Goal: Task Accomplishment & Management: Manage account settings

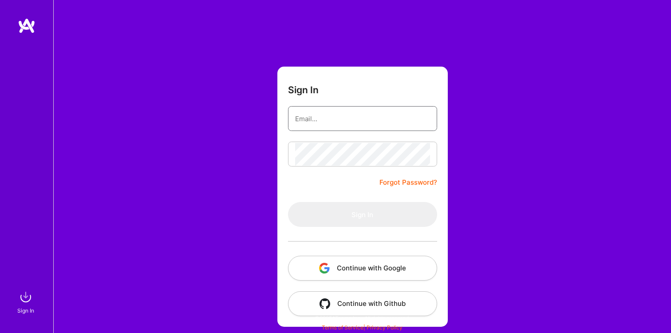
click at [338, 115] on input "email" at bounding box center [362, 118] width 135 height 23
type input "stojanovmiodrag@gmail.com"
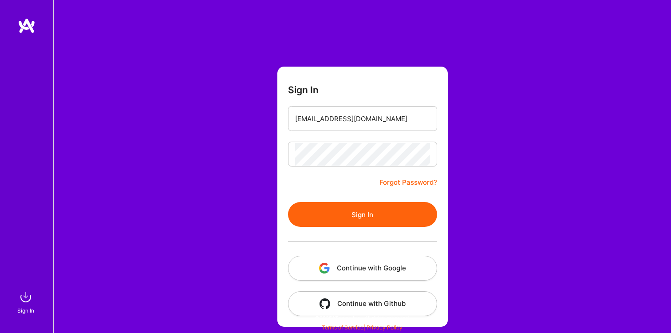
click at [379, 216] on button "Sign In" at bounding box center [362, 214] width 149 height 25
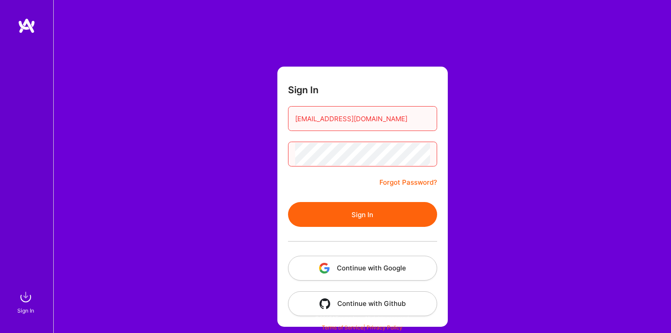
click at [404, 181] on link "Forgot Password?" at bounding box center [409, 182] width 58 height 11
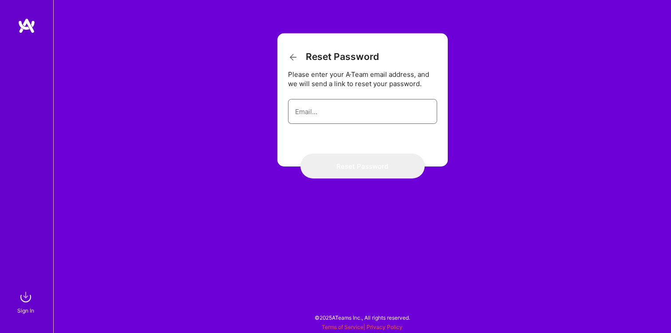
click at [364, 116] on input "email" at bounding box center [362, 111] width 135 height 23
type input "stojanovmiodrag@gmail.com"
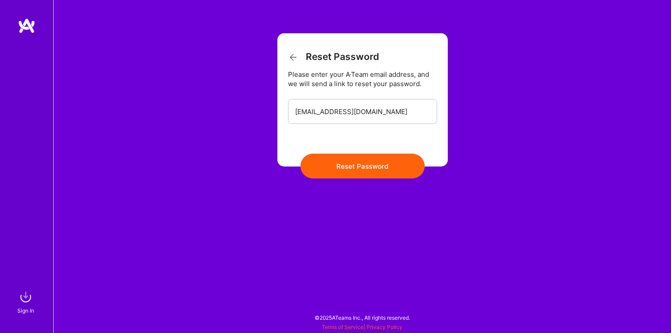
click at [361, 159] on button "Reset Password" at bounding box center [363, 166] width 124 height 25
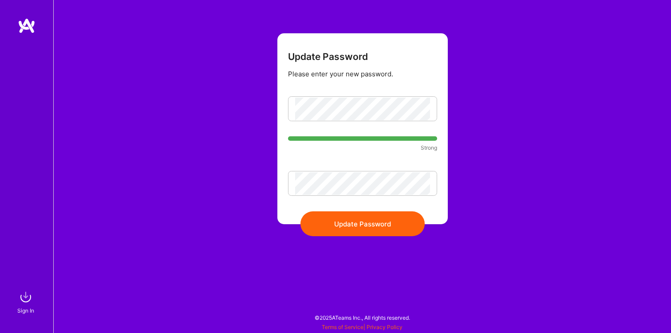
click at [358, 221] on button "Update Password" at bounding box center [363, 223] width 124 height 25
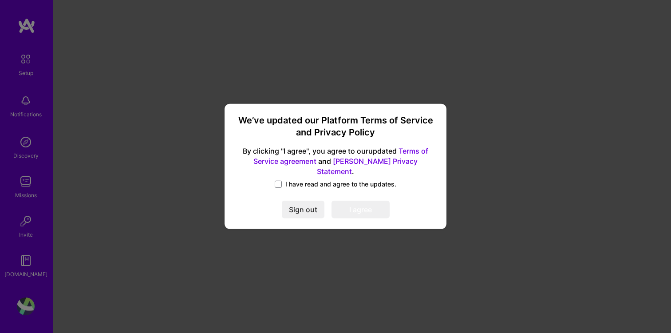
click at [316, 181] on span "I have read and agree to the updates." at bounding box center [341, 184] width 111 height 9
click at [0, 0] on input "I have read and agree to the updates." at bounding box center [0, 0] width 0 height 0
click at [352, 208] on button "I agree" at bounding box center [361, 210] width 58 height 18
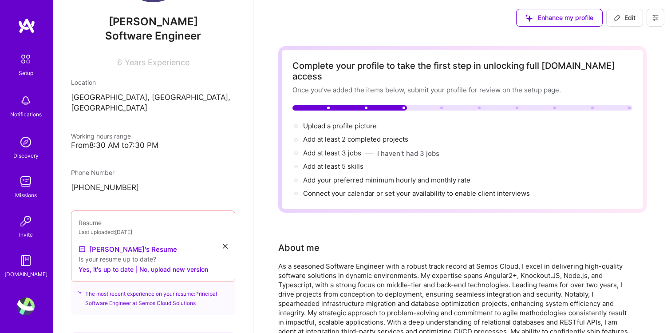
scroll to position [87, 0]
click at [180, 263] on button "No, upload new version" at bounding box center [173, 268] width 69 height 11
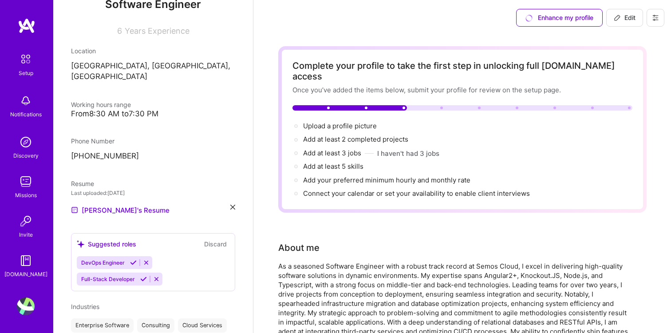
scroll to position [119, 0]
select select "MK"
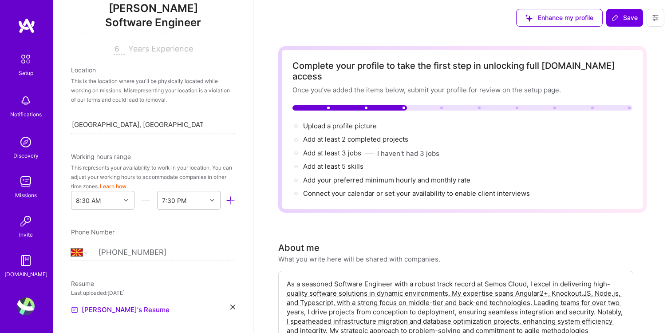
scroll to position [353, 0]
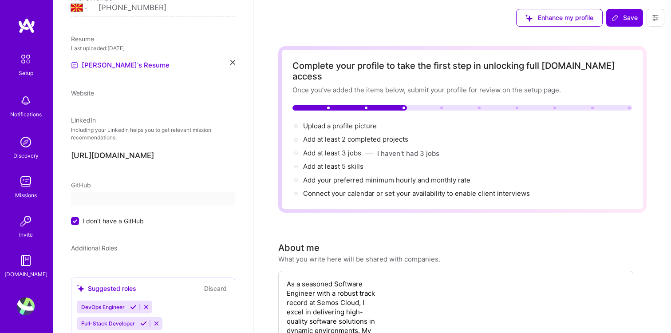
select select "MK"
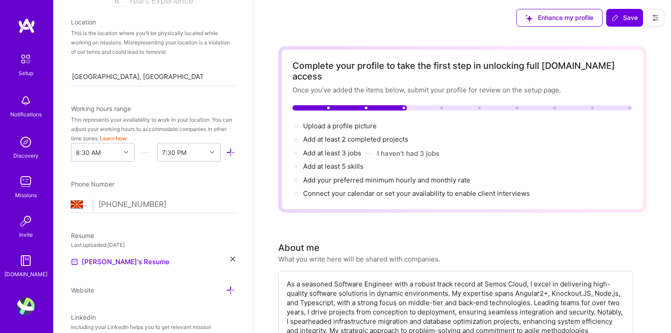
scroll to position [167, 0]
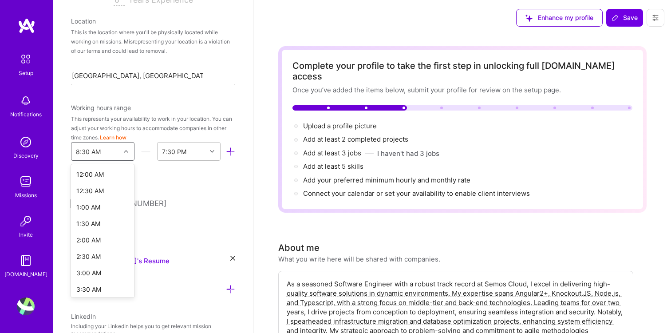
click at [127, 151] on icon at bounding box center [126, 151] width 4 height 4
click at [95, 264] on div "8:00 AM" at bounding box center [103, 267] width 64 height 16
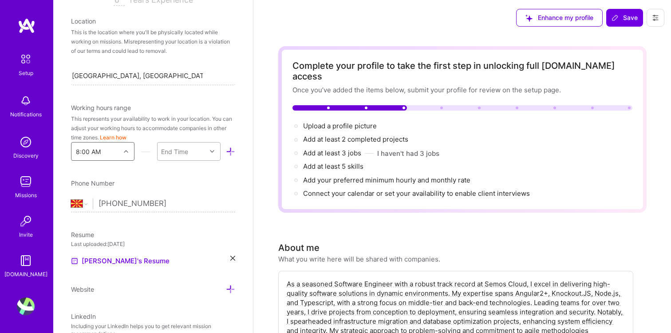
click at [210, 149] on div at bounding box center [214, 152] width 14 height 12
click at [195, 209] on div "9:00 AM" at bounding box center [189, 207] width 64 height 16
click at [214, 148] on div at bounding box center [214, 152] width 14 height 12
click at [186, 256] on div "8:00 PM" at bounding box center [189, 258] width 64 height 16
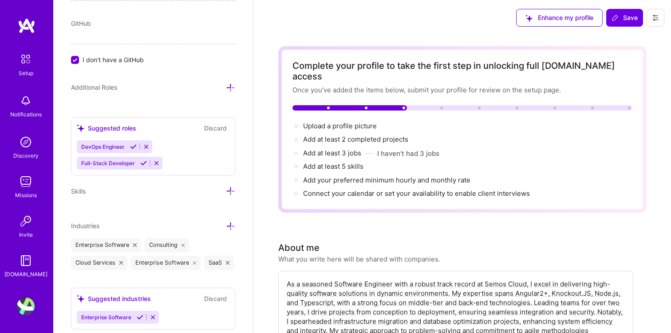
scroll to position [533, 0]
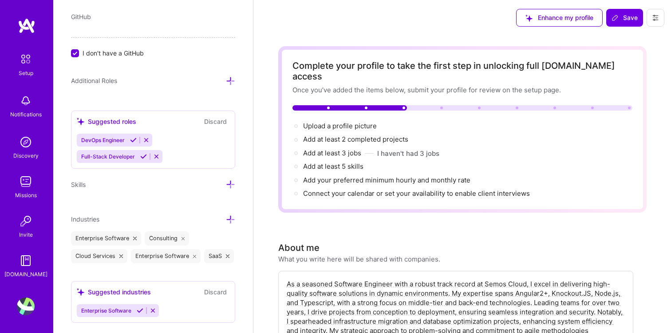
click at [232, 185] on icon at bounding box center [230, 184] width 9 height 9
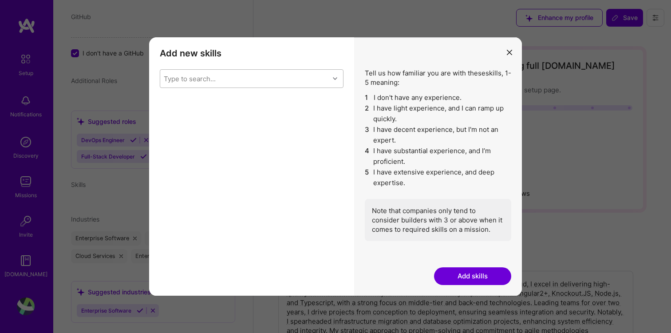
click at [298, 76] on div "Type to search..." at bounding box center [244, 79] width 169 height 18
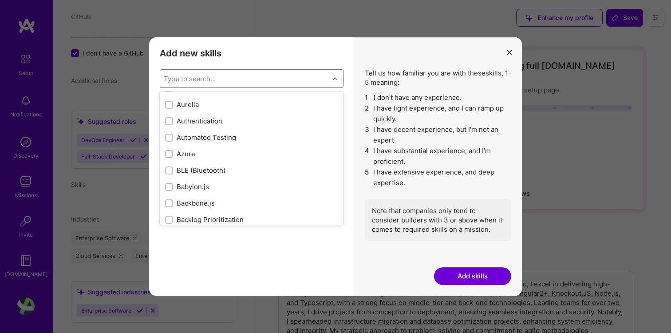
scroll to position [673, 0]
click at [197, 151] on div "Azure" at bounding box center [251, 151] width 173 height 9
checkbox input "true"
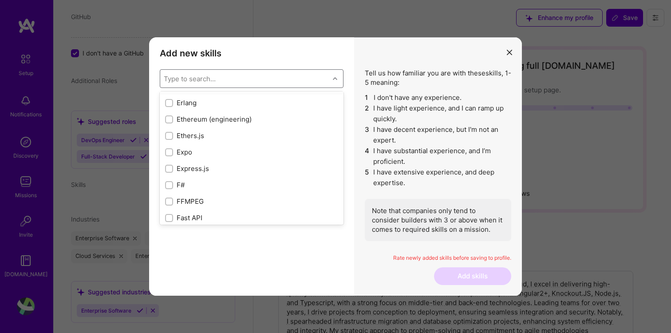
scroll to position [2005, 0]
click at [191, 163] on div "Express.js" at bounding box center [251, 166] width 173 height 9
checkbox input "true"
click at [188, 165] on div "JavaScript" at bounding box center [251, 166] width 173 height 9
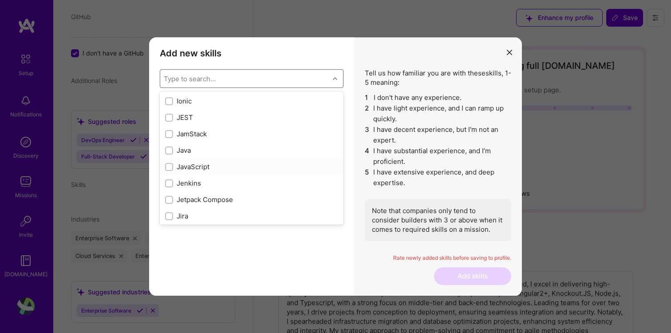
checkbox input "true"
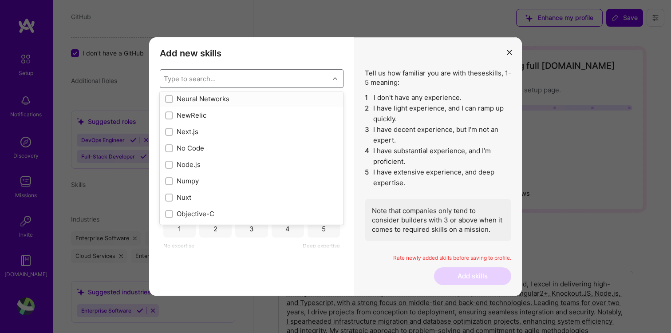
scroll to position [3586, 0]
click at [188, 165] on div "Node.js" at bounding box center [251, 163] width 173 height 9
checkbox input "true"
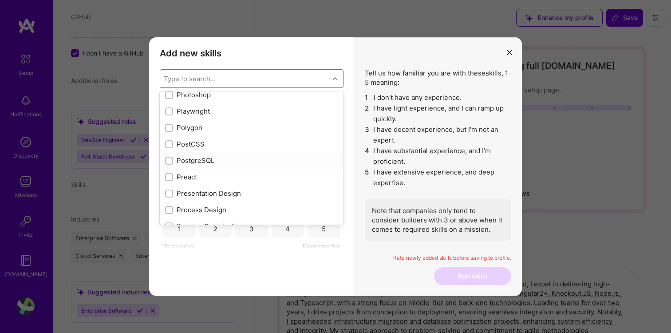
click at [187, 164] on div "PostgreSQL" at bounding box center [251, 160] width 173 height 9
checkbox input "true"
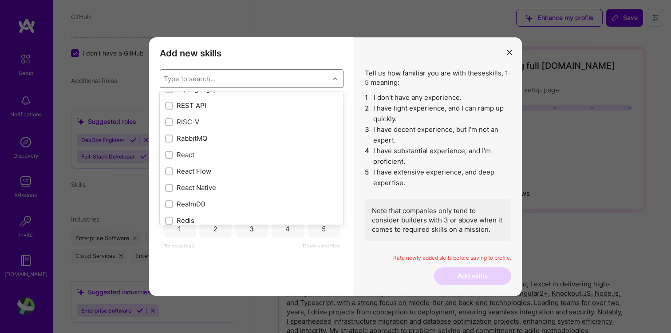
scroll to position [4324, 0]
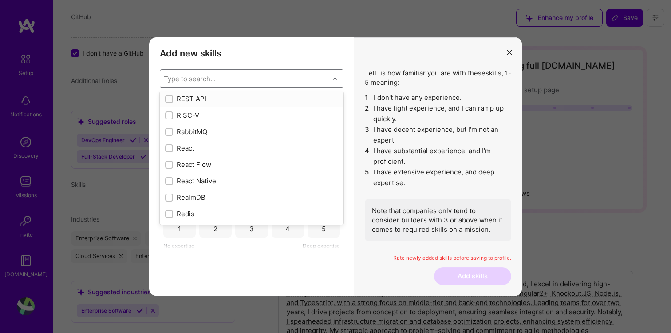
click at [187, 96] on div "REST API" at bounding box center [251, 98] width 173 height 9
checkbox input "true"
click at [211, 159] on div "SQL" at bounding box center [251, 159] width 173 height 9
checkbox input "true"
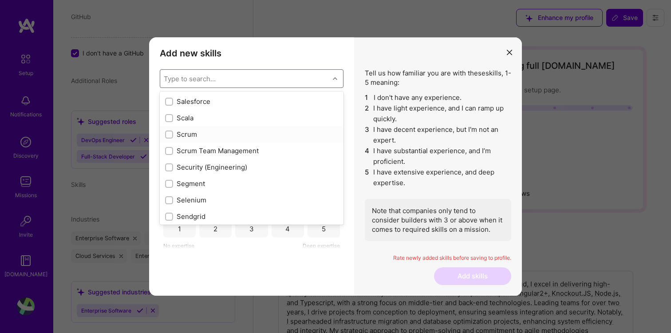
scroll to position [4783, 0]
click at [216, 140] on div "Scrum" at bounding box center [252, 133] width 184 height 16
checkbox input "true"
click at [216, 151] on div "Scrum Team Management" at bounding box center [251, 149] width 173 height 9
checkbox input "true"
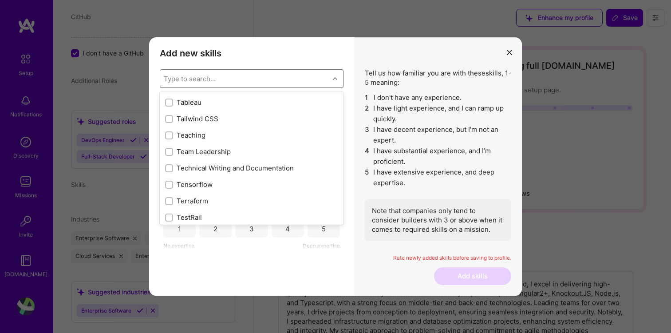
scroll to position [5357, 0]
click at [196, 155] on div "Team Leadership" at bounding box center [251, 150] width 173 height 9
checkbox input "true"
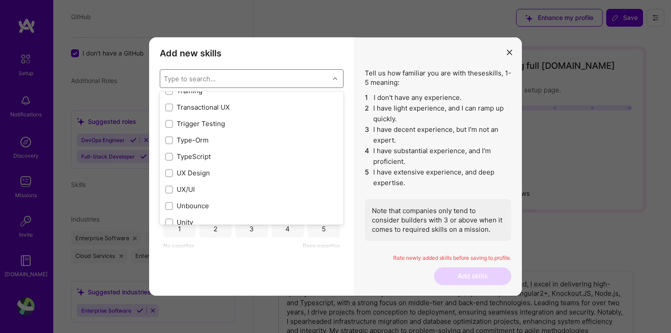
scroll to position [5550, 0]
click at [196, 155] on div "TypeScript" at bounding box center [251, 154] width 173 height 9
checkbox input "true"
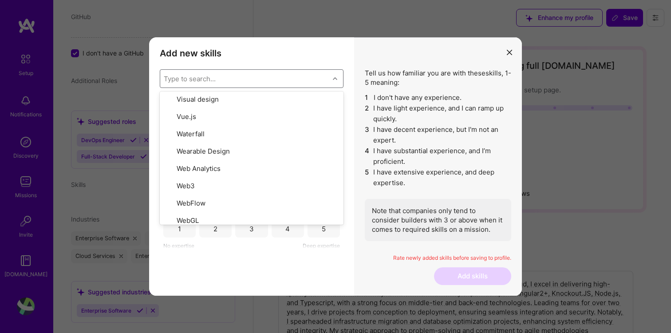
click at [210, 266] on div "Add new skills Tell us how familiar you are with given skills, using between 1 …" at bounding box center [251, 166] width 205 height 258
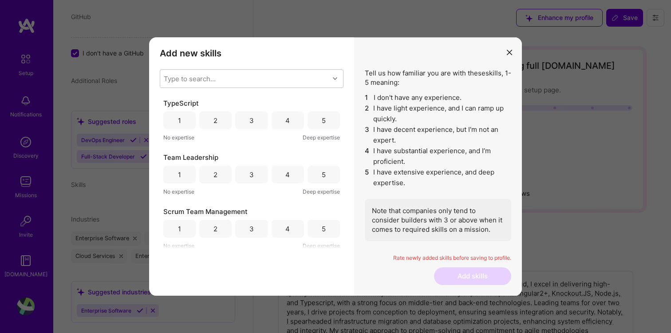
click at [314, 115] on div "5" at bounding box center [324, 120] width 32 height 18
click at [322, 176] on div "5" at bounding box center [324, 174] width 4 height 9
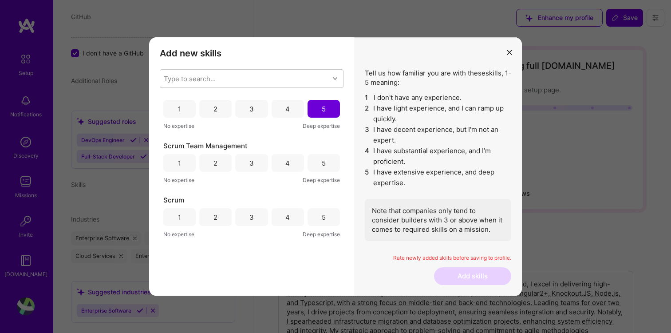
scroll to position [68, 0]
click at [322, 163] on div "5" at bounding box center [324, 161] width 4 height 9
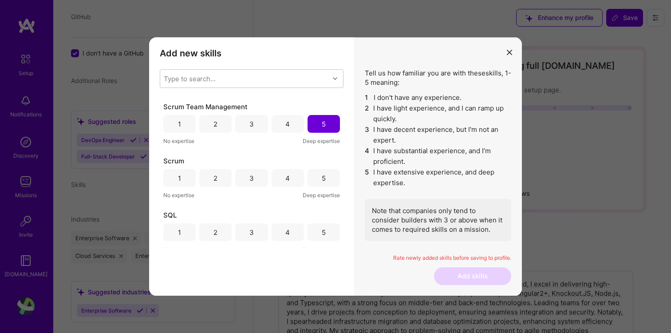
click at [322, 176] on div "5" at bounding box center [324, 178] width 4 height 9
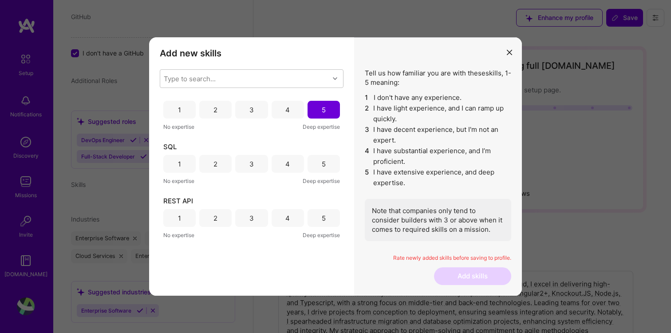
scroll to position [175, 0]
click at [291, 165] on div "4" at bounding box center [288, 162] width 32 height 18
click at [288, 215] on div "4" at bounding box center [288, 216] width 32 height 18
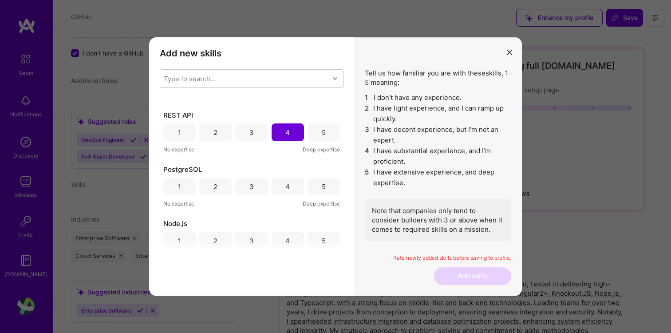
scroll to position [266, 0]
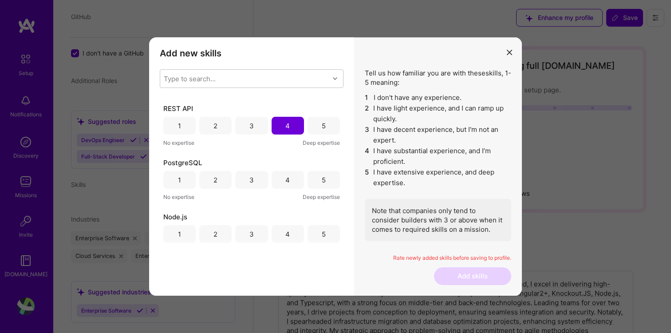
click at [218, 179] on div "2" at bounding box center [215, 180] width 32 height 18
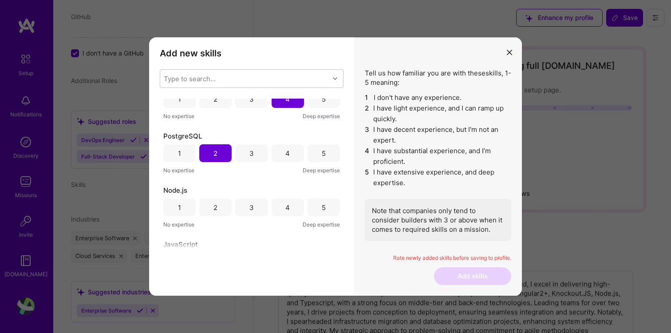
scroll to position [295, 0]
click at [325, 205] on div "5" at bounding box center [324, 205] width 32 height 18
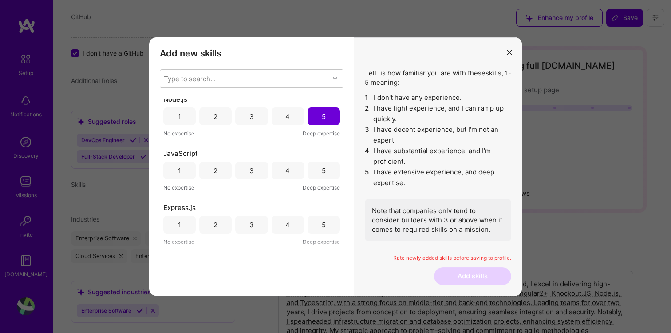
scroll to position [384, 0]
click at [322, 165] on div "5" at bounding box center [324, 169] width 4 height 9
click at [319, 215] on div "5" at bounding box center [324, 224] width 32 height 18
click at [283, 228] on div "4" at bounding box center [288, 227] width 32 height 18
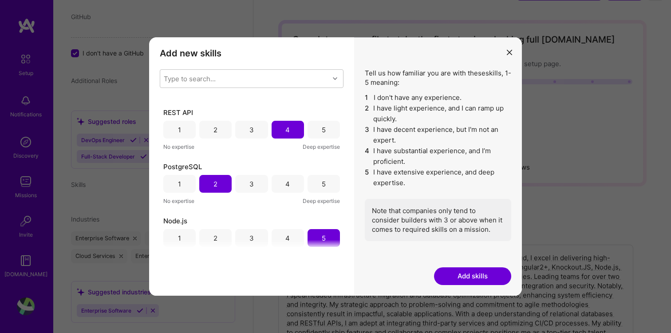
scroll to position [257, 0]
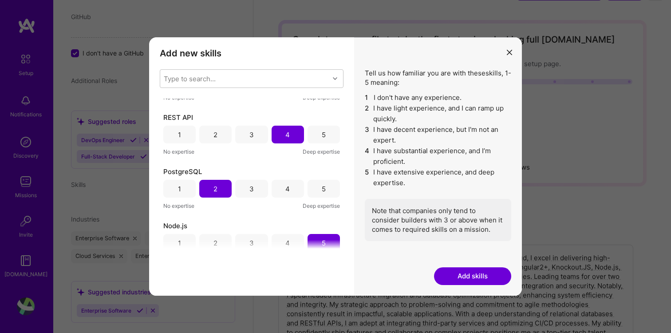
click at [246, 192] on div "3" at bounding box center [251, 189] width 32 height 18
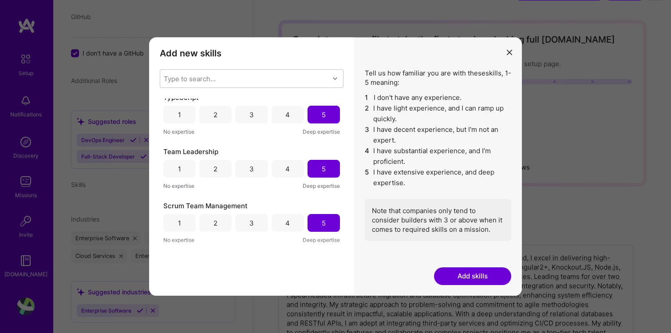
scroll to position [0, 0]
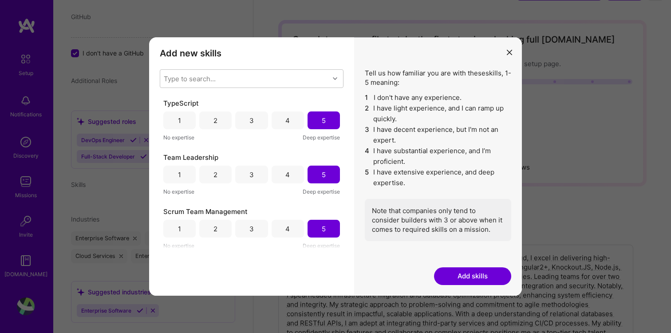
click at [473, 276] on button "Add skills" at bounding box center [472, 276] width 77 height 18
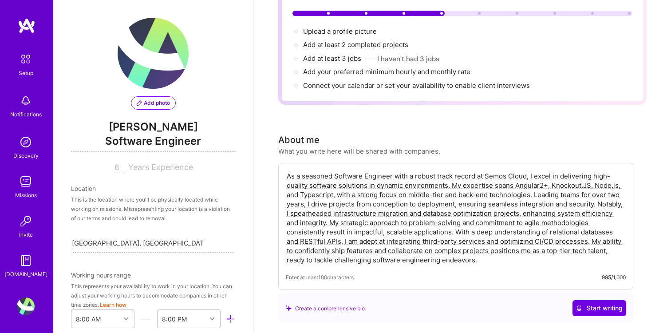
click at [115, 166] on input "6" at bounding box center [119, 168] width 11 height 11
type input "6"
type input "9"
type input "8"
click at [149, 195] on div "Location This is the location where you'll be physically located while working …" at bounding box center [153, 218] width 164 height 69
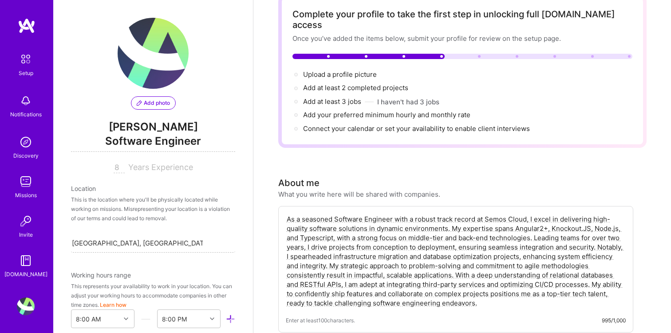
scroll to position [52, 0]
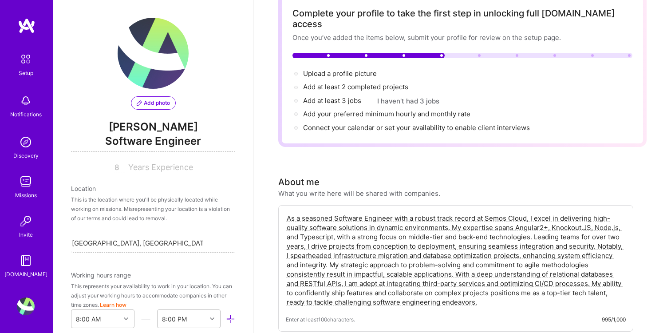
click at [337, 213] on textarea "As a seasoned Software Engineer with a robust track record at Semos Cloud, I ex…" at bounding box center [456, 260] width 340 height 95
type textarea "As a seasoned SenioSoftware Engineer with a robust track record at Semos Cloud,…"
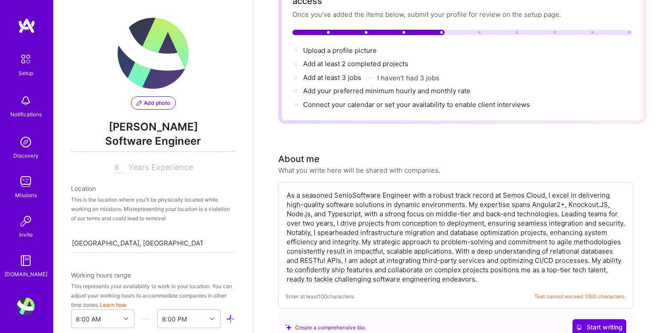
scroll to position [76, 0]
drag, startPoint x: 485, startPoint y: 268, endPoint x: 230, endPoint y: 171, distance: 273.5
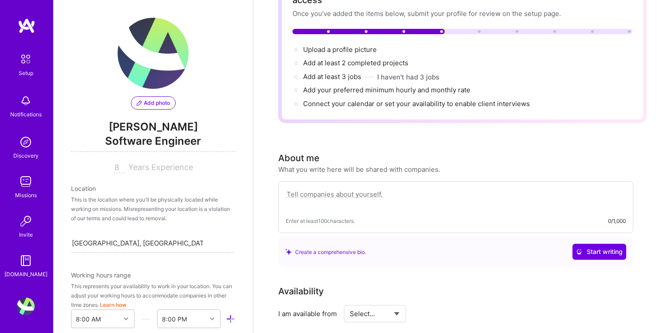
click at [377, 189] on textarea at bounding box center [456, 199] width 340 height 20
paste textarea "Experienced Lead Engineer with a decisive, organized, and detail-oriented appro…"
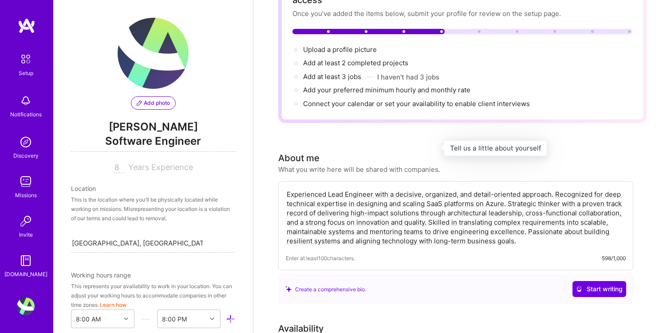
type textarea "Experienced Lead Engineer with a decisive, organized, and detail-oriented appro…"
click at [155, 145] on span "Software Engineer" at bounding box center [153, 143] width 164 height 18
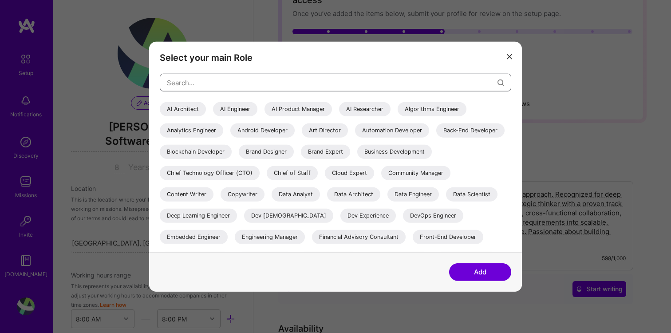
click at [262, 79] on input "modal" at bounding box center [332, 82] width 331 height 23
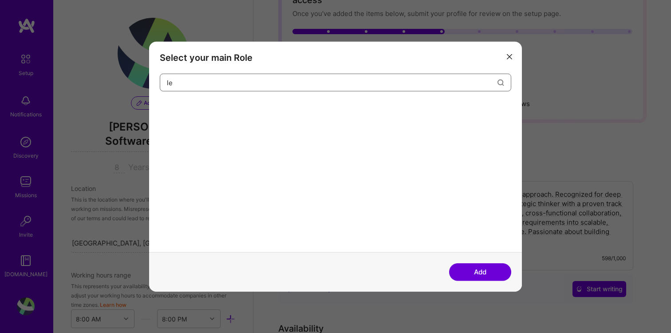
type input "l"
type input "Lead Engineer"
click at [475, 271] on button "Add" at bounding box center [480, 272] width 62 height 18
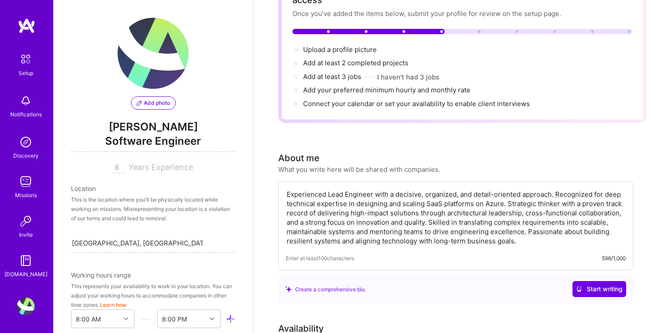
click at [146, 141] on span "Software Engineer" at bounding box center [153, 143] width 164 height 18
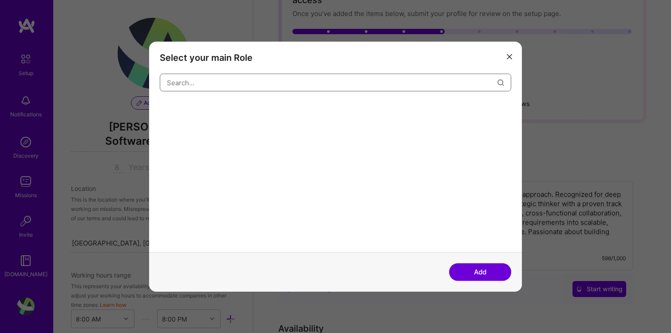
click at [222, 81] on input "modal" at bounding box center [332, 82] width 331 height 23
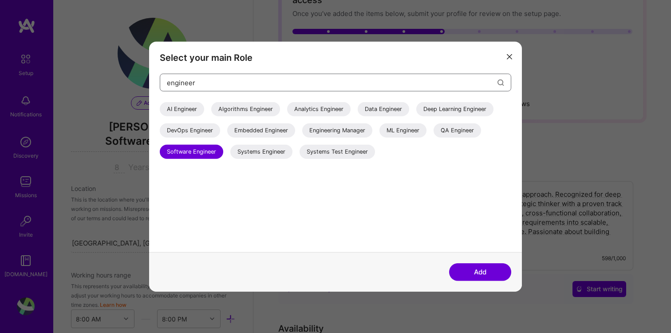
type input "engineer"
click at [508, 55] on icon "modal" at bounding box center [509, 56] width 5 height 5
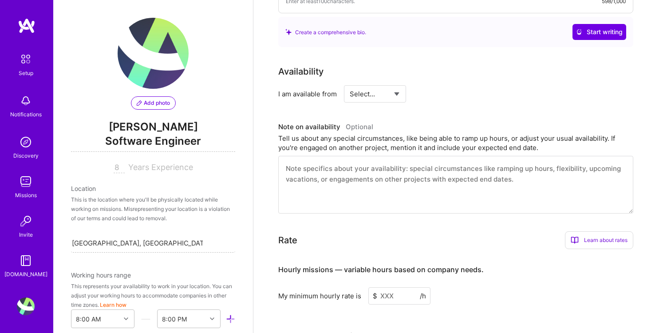
scroll to position [334, 0]
click at [379, 82] on select "Select... Right Now Future Date Not Available" at bounding box center [375, 93] width 51 height 23
select select "Right Now"
click at [350, 82] on select "Select... Right Now Future Date Not Available" at bounding box center [375, 93] width 51 height 23
click at [439, 85] on input at bounding box center [455, 93] width 53 height 17
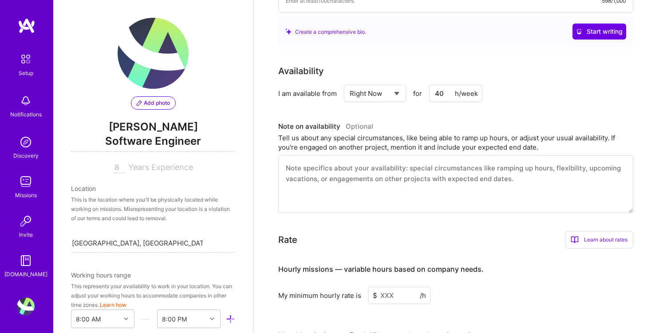
type input "40"
click at [435, 190] on textarea at bounding box center [455, 184] width 355 height 58
click at [397, 288] on input at bounding box center [400, 295] width 62 height 17
type input "50"
click at [499, 288] on div "My minimum hourly rate is $ 50 /h" at bounding box center [455, 295] width 355 height 17
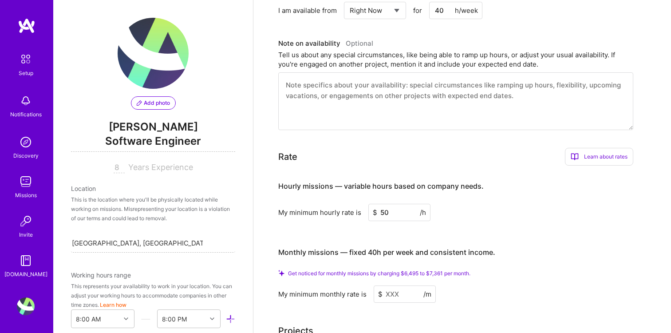
scroll to position [421, 0]
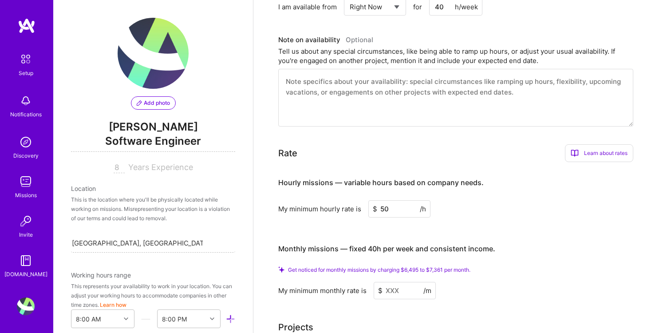
click at [398, 282] on input at bounding box center [405, 290] width 62 height 17
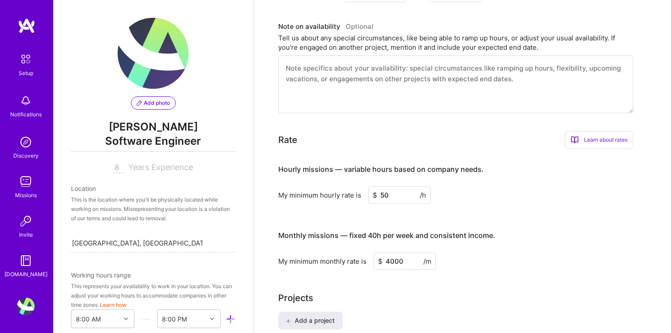
type input "4000"
click at [391, 291] on div "Projects" at bounding box center [462, 297] width 369 height 13
click at [409, 68] on textarea at bounding box center [455, 85] width 355 height 58
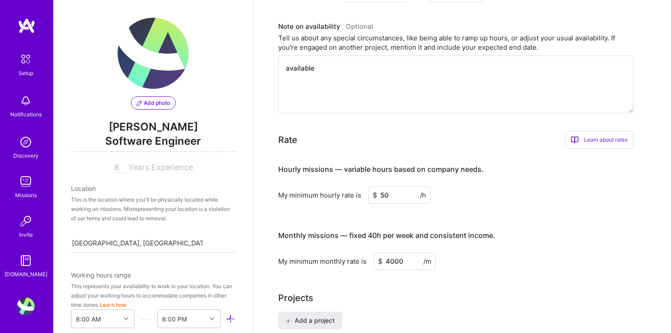
click at [310, 59] on textarea "available" at bounding box center [455, 85] width 355 height 58
click at [459, 56] on textarea "available" at bounding box center [455, 85] width 355 height 58
click at [442, 64] on textarea "available" at bounding box center [455, 85] width 355 height 58
type textarea "available 15-30 days upon agree"
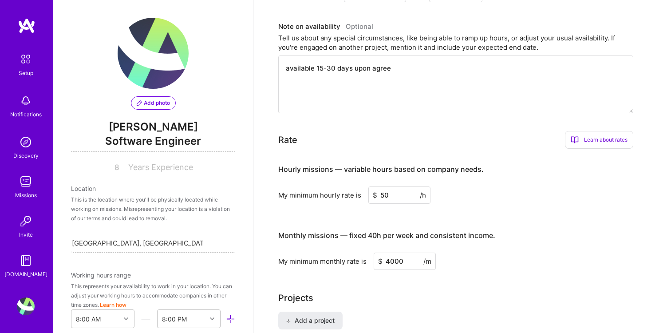
drag, startPoint x: 408, startPoint y: 59, endPoint x: 177, endPoint y: 40, distance: 231.8
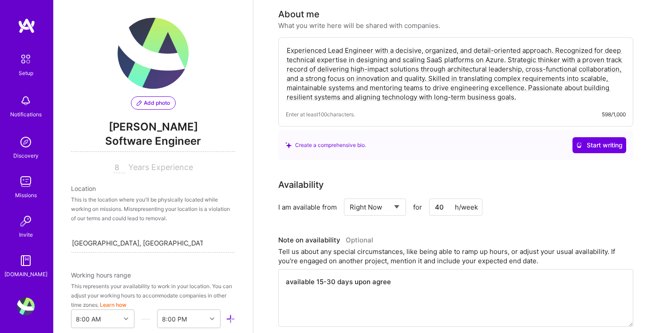
scroll to position [195, 0]
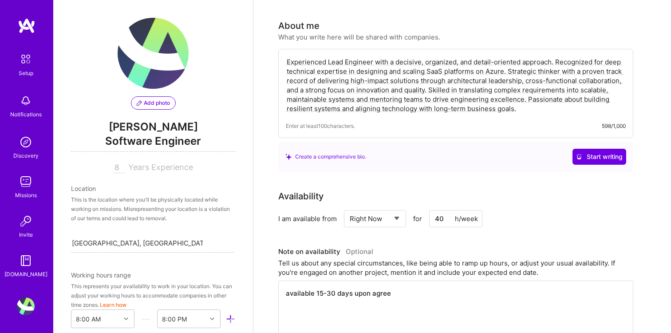
click at [406, 75] on textarea "Experienced Lead Engineer with a decisive, organized, and detail-oriented appro…" at bounding box center [456, 85] width 340 height 58
paste textarea "I help teams turn complex requirements into secure, scalable Azure SaaS. My sta…"
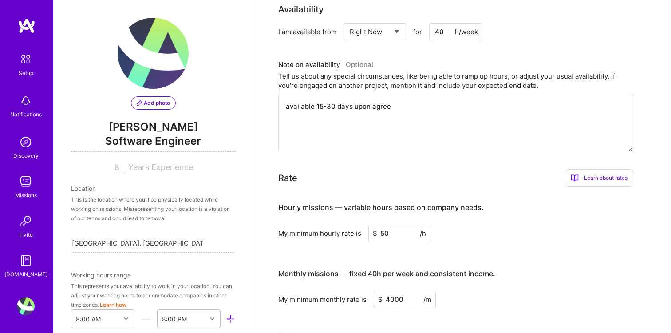
scroll to position [392, 0]
type textarea "I help teams turn complex requirements into secure, scalable Azure SaaS. My sta…"
click at [409, 102] on textarea "available 15-30 days upon agree" at bounding box center [455, 122] width 355 height 58
drag, startPoint x: 429, startPoint y: 100, endPoint x: 274, endPoint y: 64, distance: 159.9
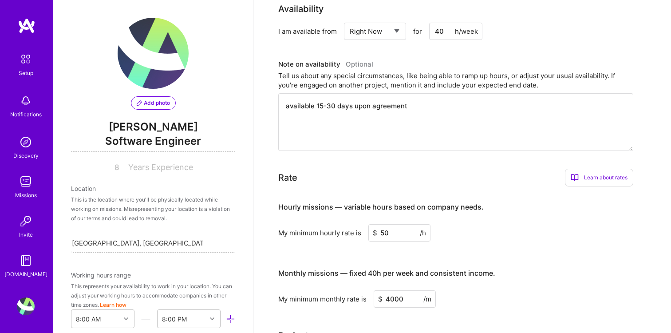
paste textarea "Availability: 15–30 days from agreement, with flexible onboarding to match your…"
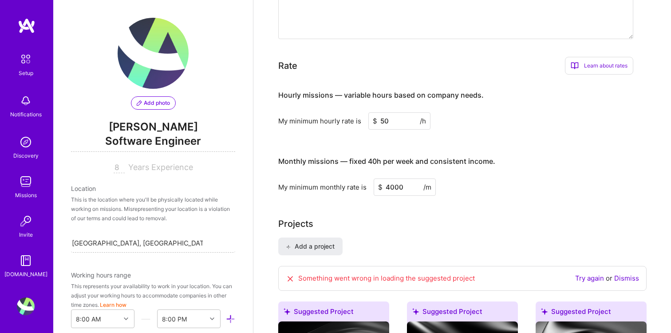
scroll to position [497, 0]
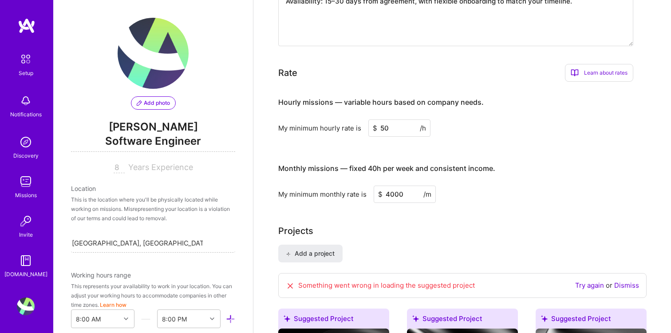
type textarea "Availability: 15–30 days from agreement, with flexible onboarding to match your…"
drag, startPoint x: 353, startPoint y: 118, endPoint x: 279, endPoint y: 118, distance: 74.2
click at [279, 123] on div "My minimum hourly rate is" at bounding box center [319, 127] width 83 height 9
copy div "My minimum hourly rate"
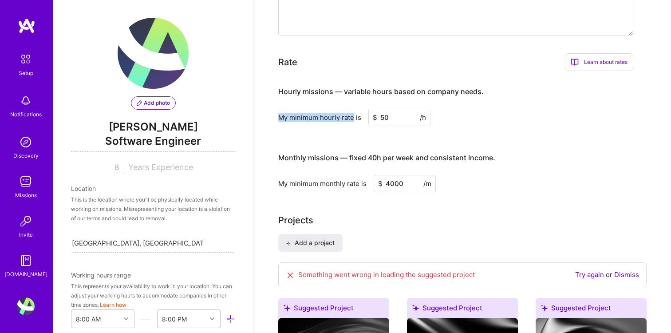
scroll to position [471, 0]
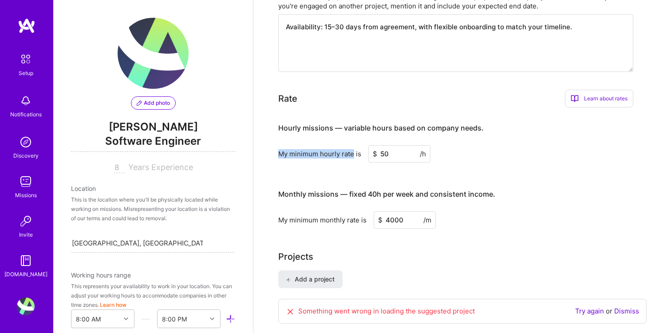
copy div "My minimum hourly rate"
drag, startPoint x: 389, startPoint y: 208, endPoint x: 379, endPoint y: 208, distance: 10.2
click at [379, 211] on div "$ 4000 /m" at bounding box center [405, 219] width 62 height 17
drag, startPoint x: 388, startPoint y: 208, endPoint x: 365, endPoint y: 208, distance: 23.1
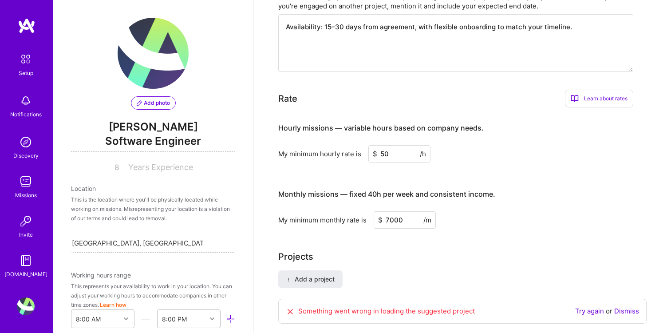
click at [365, 211] on div "My minimum monthly rate is $ 7000 /m" at bounding box center [455, 219] width 355 height 17
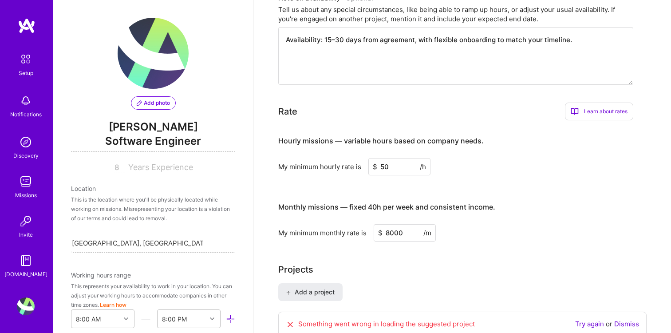
scroll to position [461, 0]
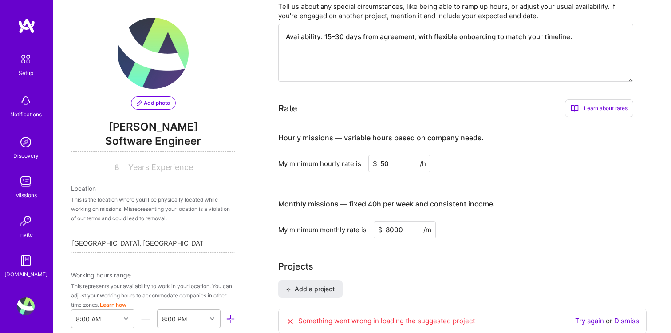
type input "8000"
click at [606, 316] on div "Try again or Dismiss" at bounding box center [608, 321] width 64 height 10
click at [585, 317] on link "Try again" at bounding box center [590, 321] width 29 height 8
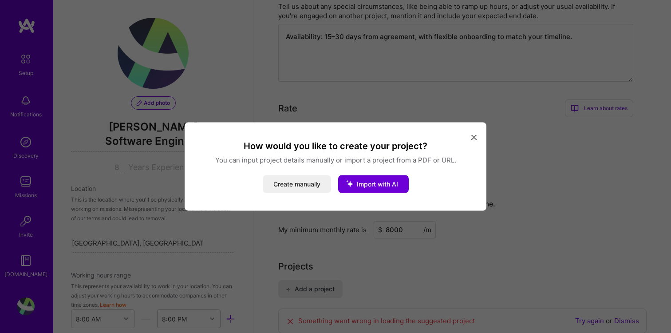
click at [479, 135] on button "modal" at bounding box center [474, 137] width 11 height 15
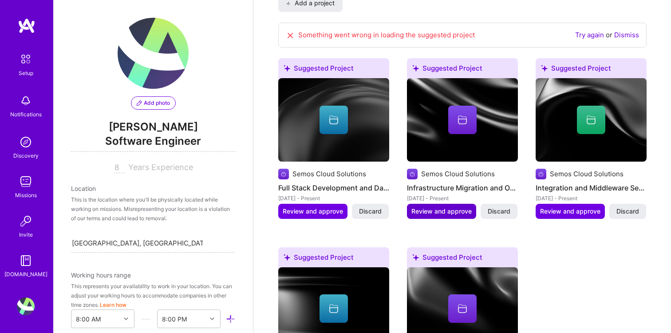
scroll to position [747, 0]
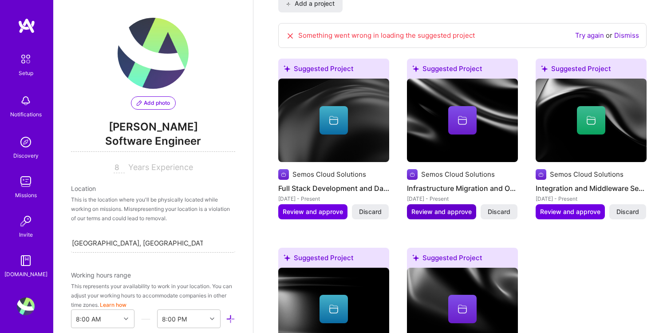
click at [459, 207] on span "Review and approve" at bounding box center [442, 211] width 60 height 9
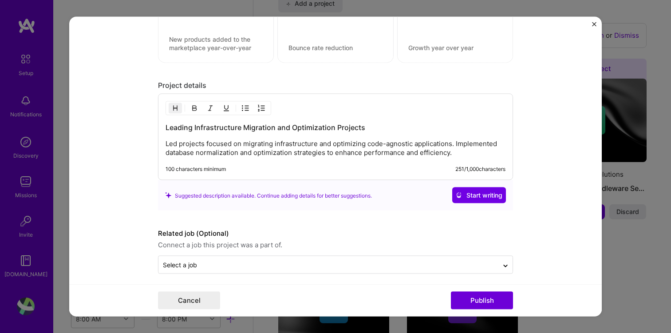
scroll to position [723, 0]
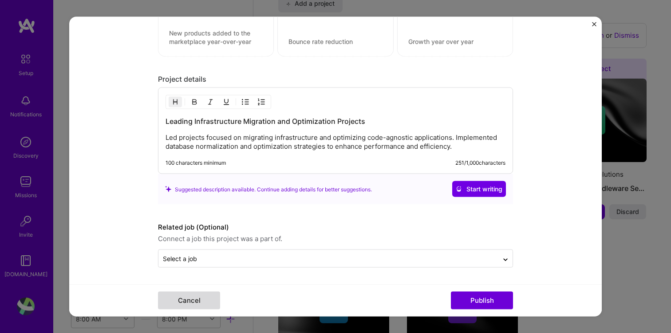
click at [189, 296] on button "Cancel" at bounding box center [189, 301] width 62 height 18
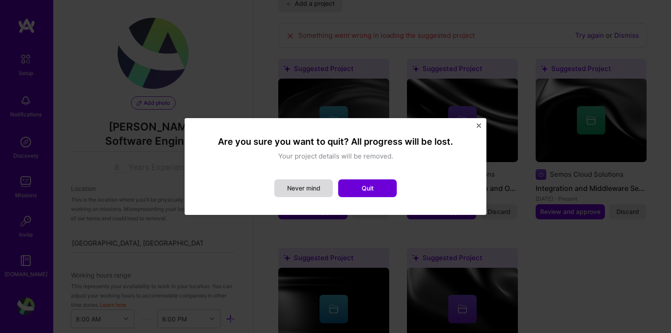
click at [315, 192] on button "Never mind" at bounding box center [303, 188] width 59 height 18
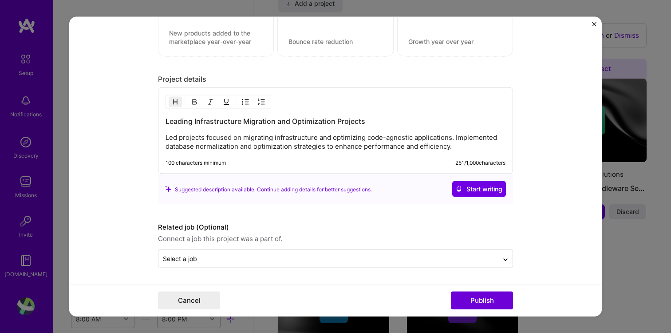
click at [592, 23] on img "Close" at bounding box center [594, 24] width 4 height 4
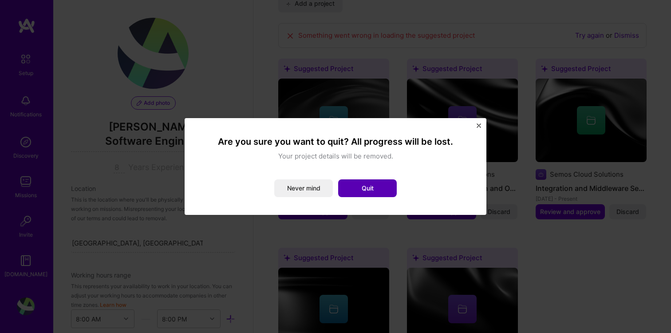
click at [369, 189] on button "Quit" at bounding box center [367, 188] width 59 height 18
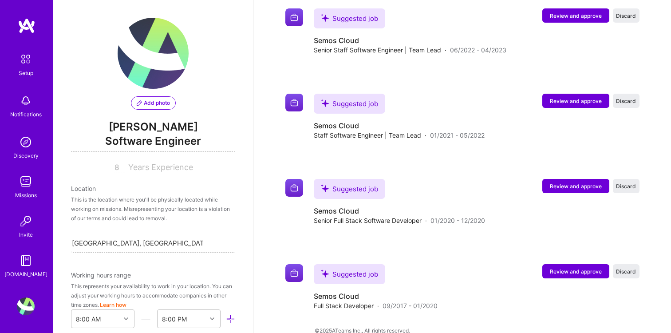
scroll to position [1326, 0]
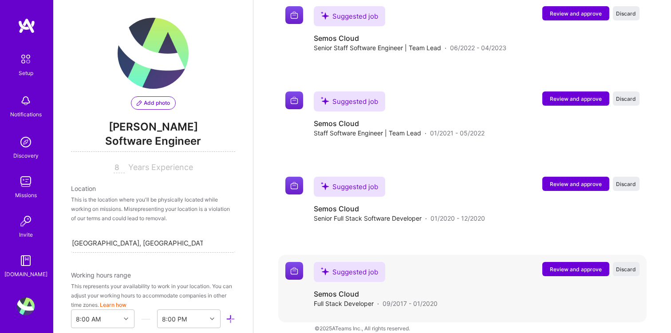
click at [564, 266] on span "Review and approve" at bounding box center [576, 270] width 52 height 8
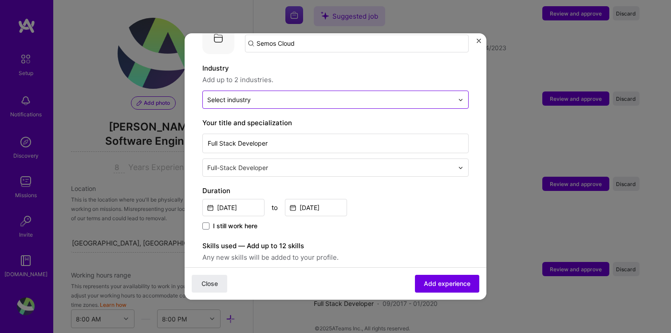
scroll to position [110, 0]
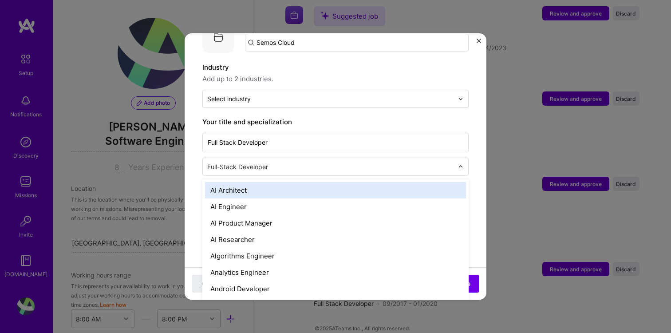
click at [357, 162] on input "text" at bounding box center [331, 166] width 248 height 9
click at [479, 141] on form "Adding suggested job This job is suggested based on your LinkedIn, resume or [D…" at bounding box center [336, 258] width 302 height 634
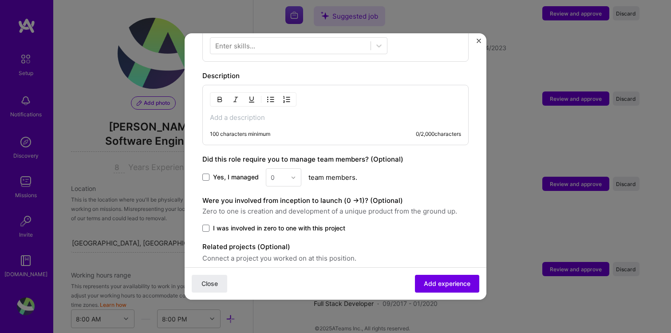
scroll to position [376, 0]
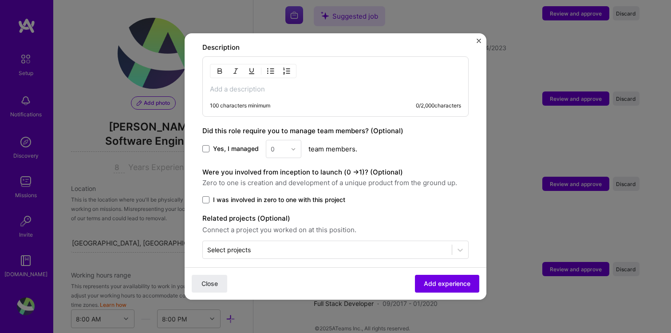
click at [478, 41] on img "Close" at bounding box center [479, 41] width 4 height 4
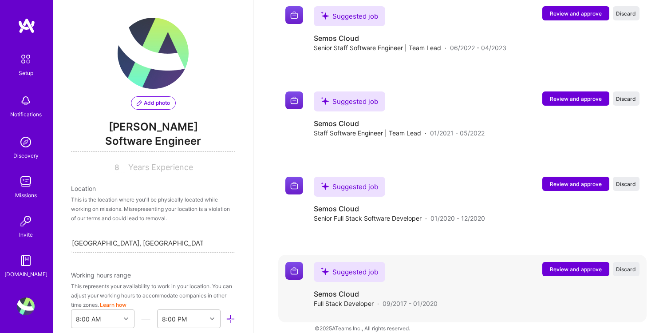
click at [568, 266] on span "Review and approve" at bounding box center [576, 270] width 52 height 8
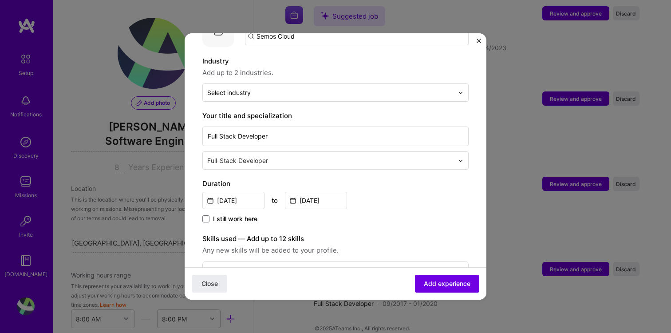
scroll to position [0, 0]
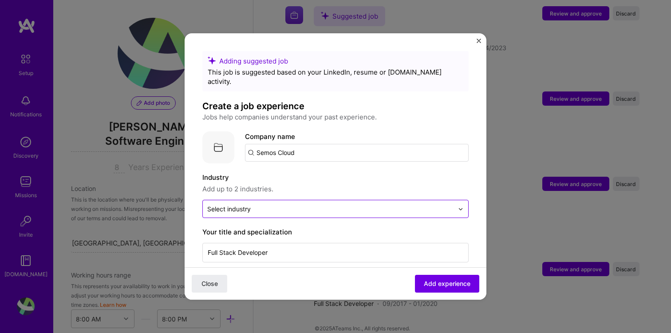
click at [266, 203] on div at bounding box center [330, 208] width 246 height 11
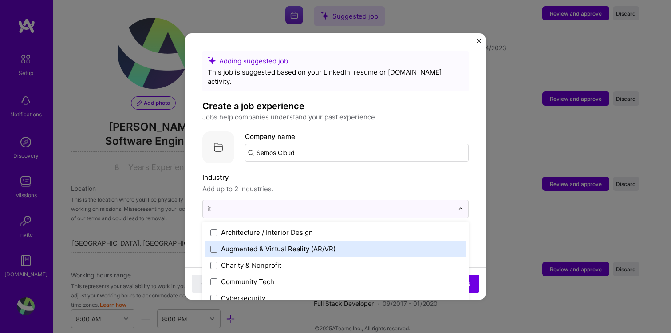
type input "i"
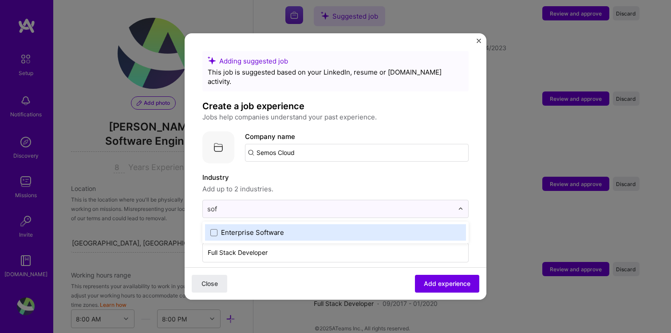
type input "soft"
click at [271, 228] on div "Enterprise Software" at bounding box center [252, 232] width 63 height 9
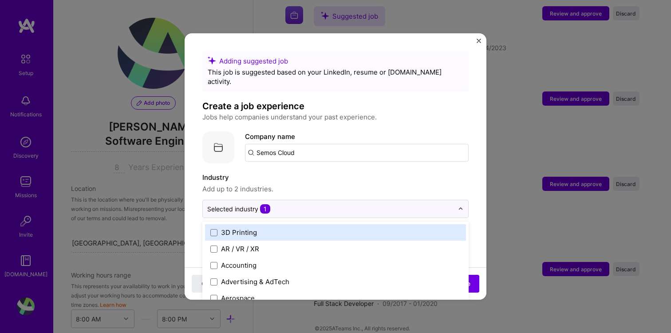
click at [363, 172] on label "Industry" at bounding box center [336, 177] width 266 height 11
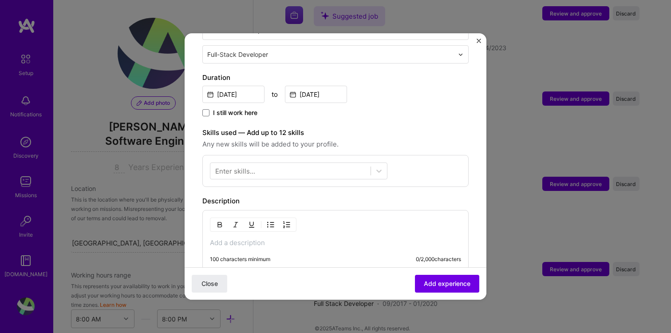
scroll to position [228, 0]
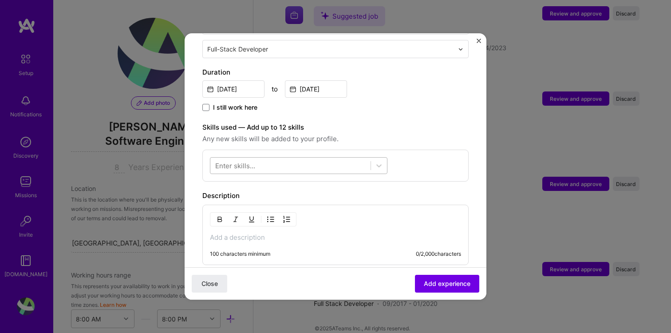
click at [315, 159] on div at bounding box center [291, 166] width 160 height 15
click at [393, 134] on span "Any new skills will be added to your profile." at bounding box center [336, 139] width 266 height 11
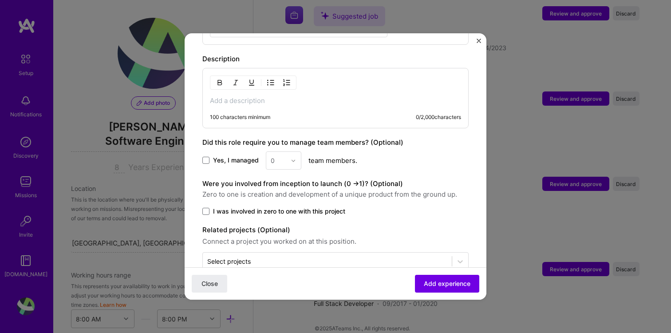
scroll to position [376, 0]
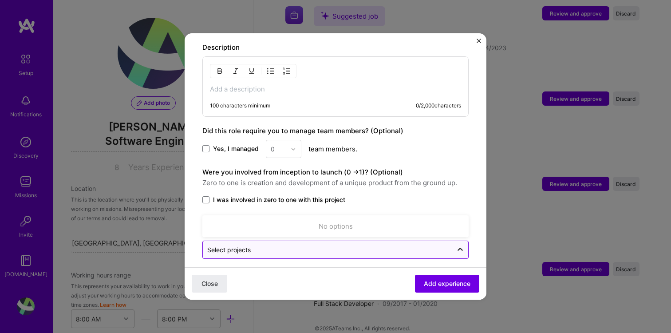
click at [456, 246] on icon at bounding box center [460, 250] width 9 height 9
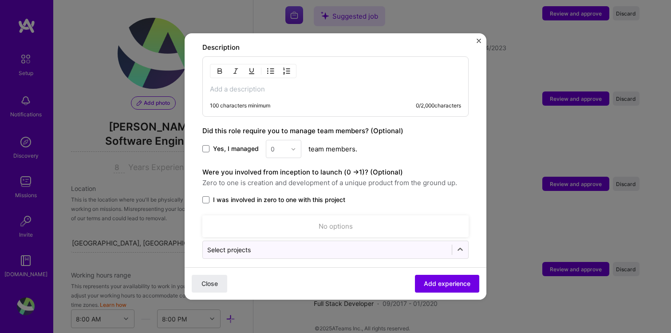
click at [455, 178] on span "Zero to one is creation and development of a unique product from the ground up." at bounding box center [336, 183] width 266 height 11
click at [215, 281] on span "Close" at bounding box center [210, 283] width 16 height 9
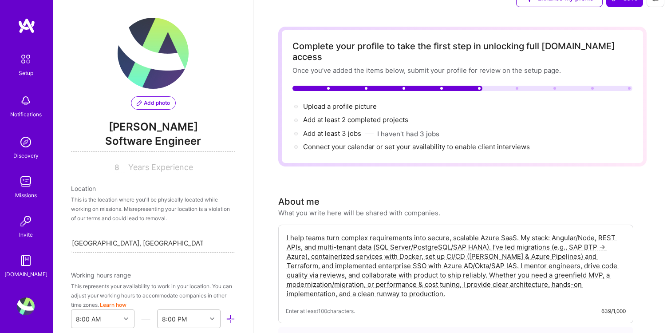
scroll to position [0, 0]
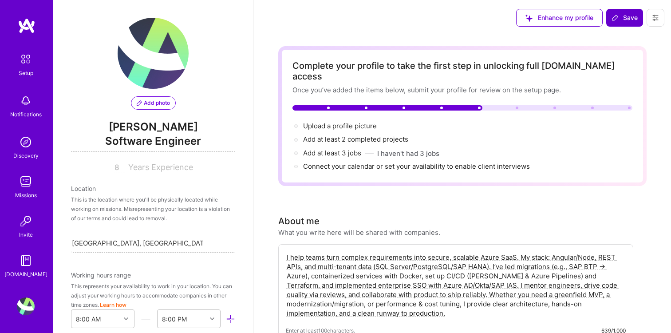
click at [625, 19] on span "Save" at bounding box center [625, 17] width 26 height 9
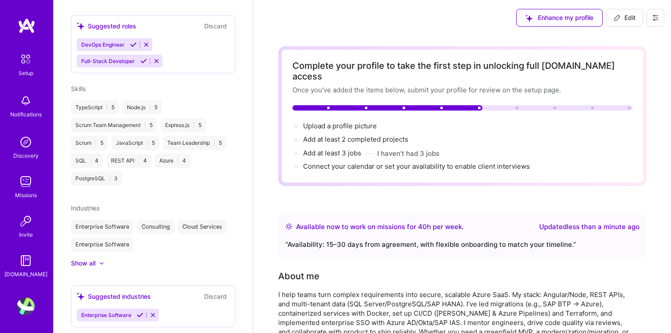
scroll to position [348, 0]
